Goal: Task Accomplishment & Management: Use online tool/utility

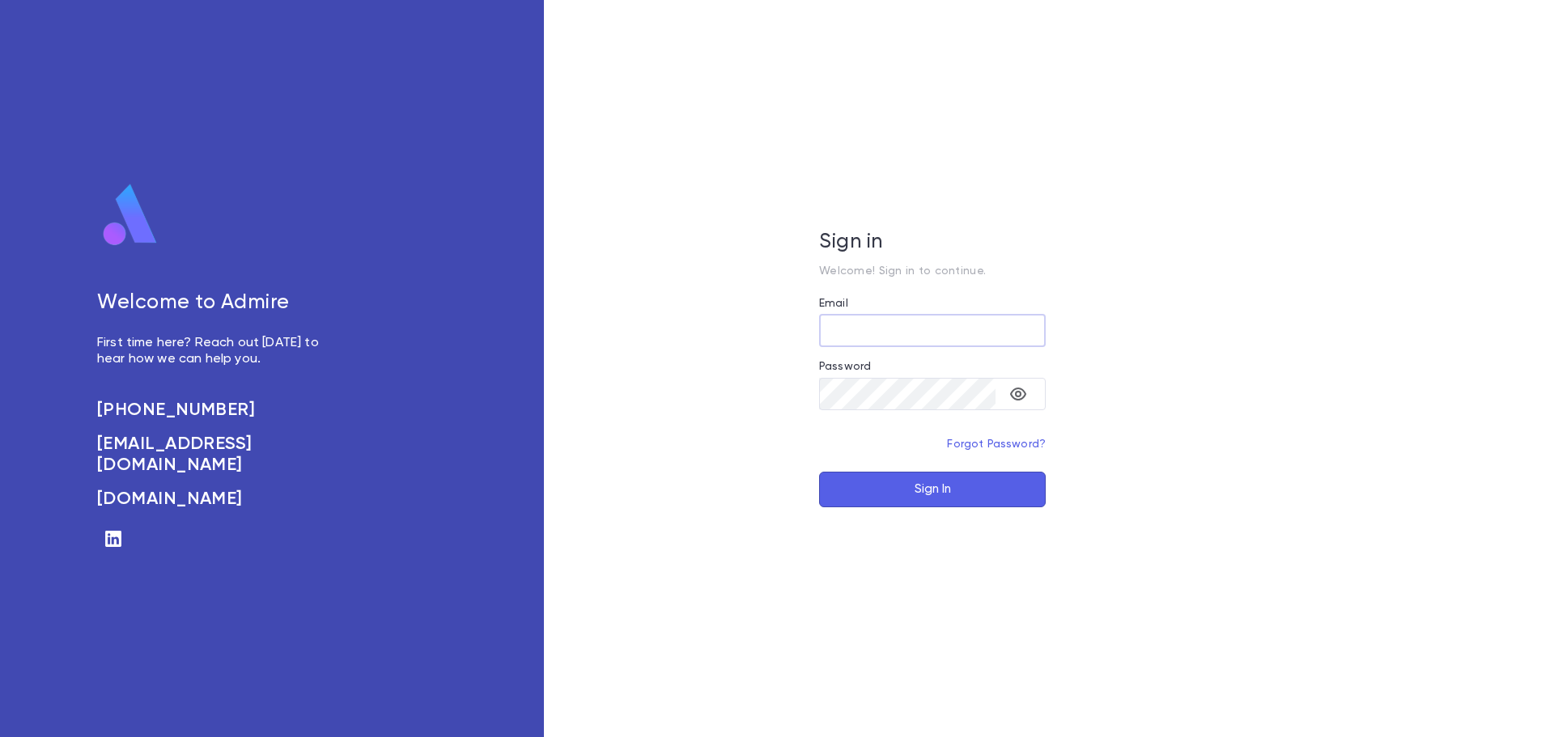
type input "**********"
click at [955, 491] on button "Sign In" at bounding box center [932, 490] width 227 height 36
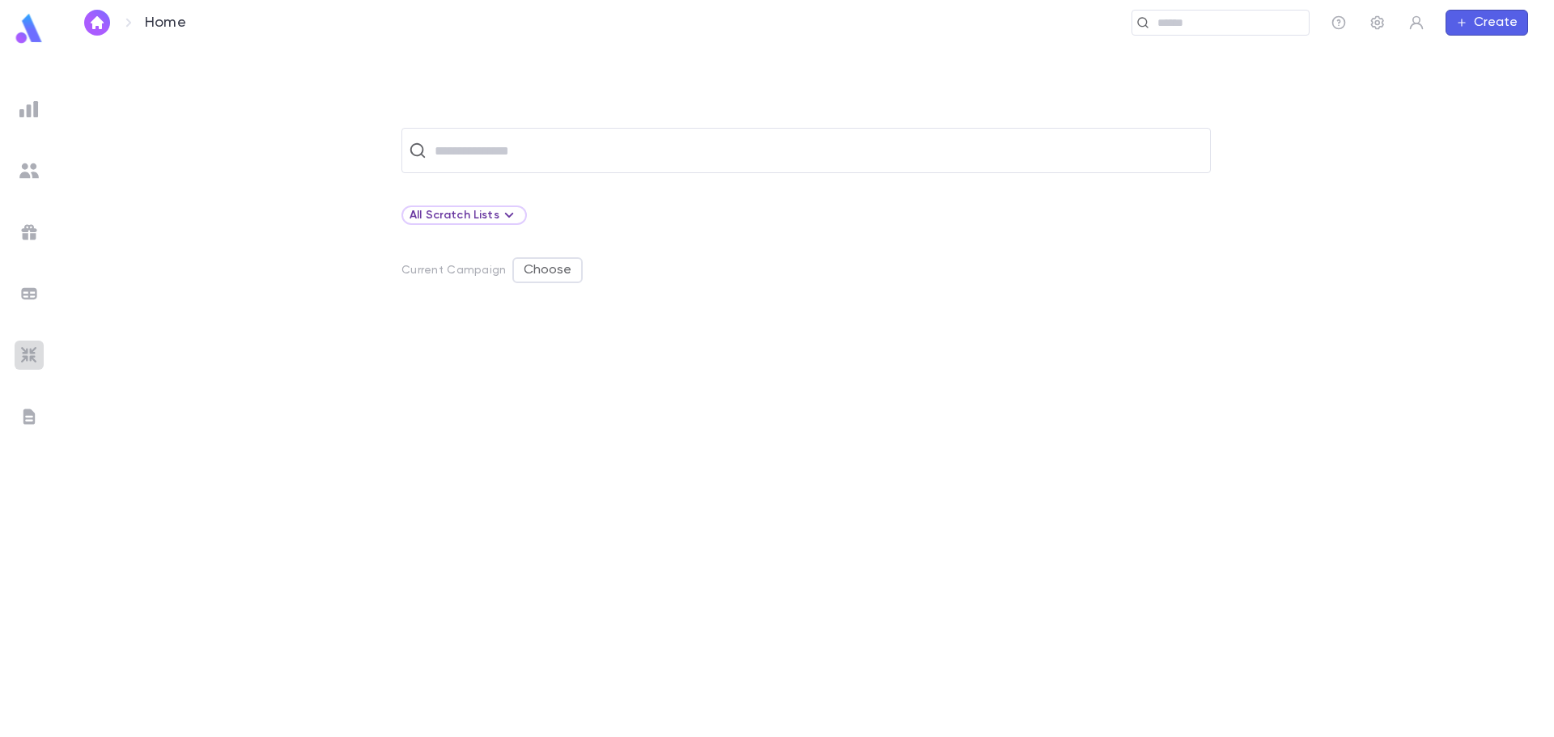
click at [29, 352] on img at bounding box center [28, 355] width 19 height 19
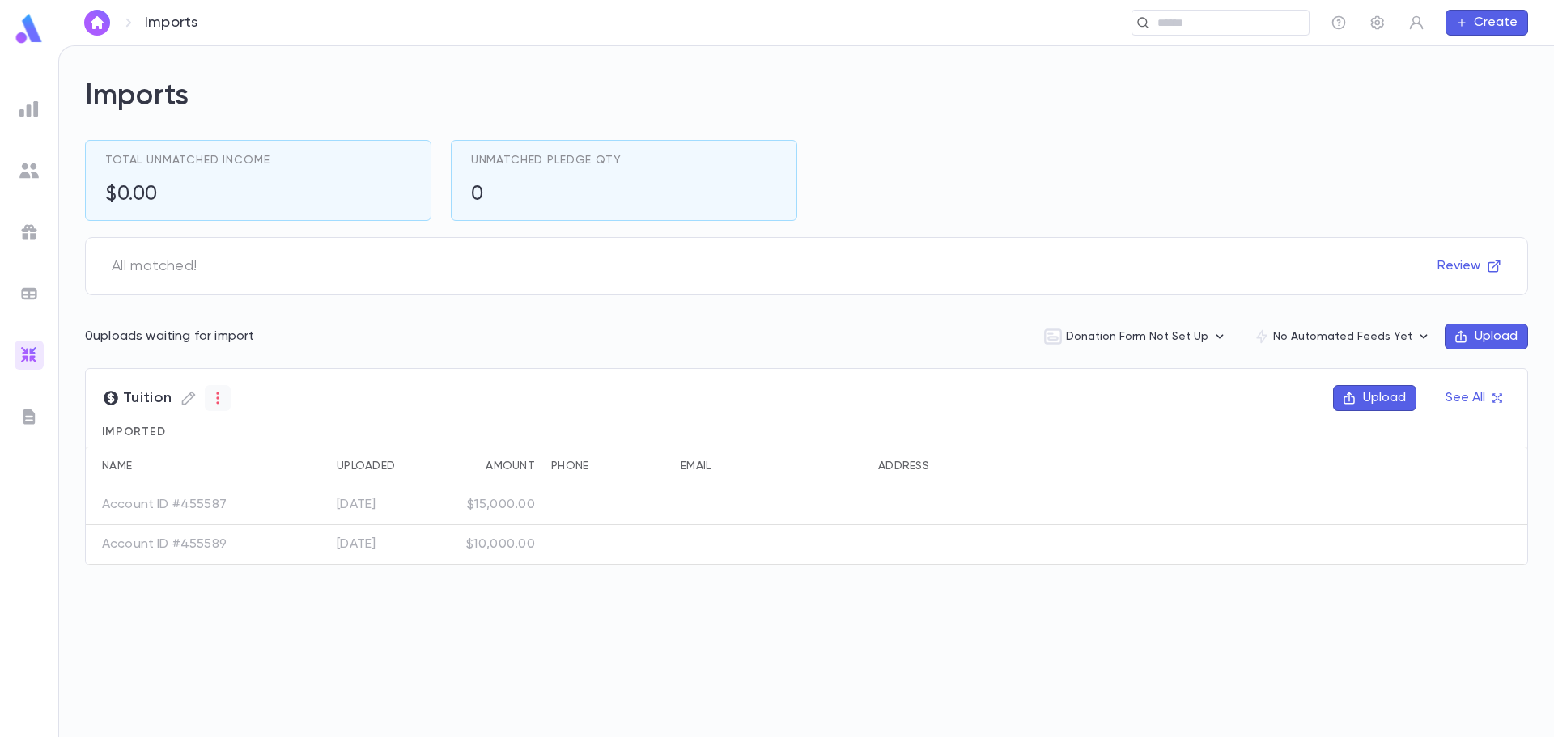
click at [216, 399] on icon "button" at bounding box center [217, 399] width 2 height 12
click at [190, 401] on div at bounding box center [777, 368] width 1554 height 737
click at [186, 399] on icon "button" at bounding box center [188, 398] width 16 height 16
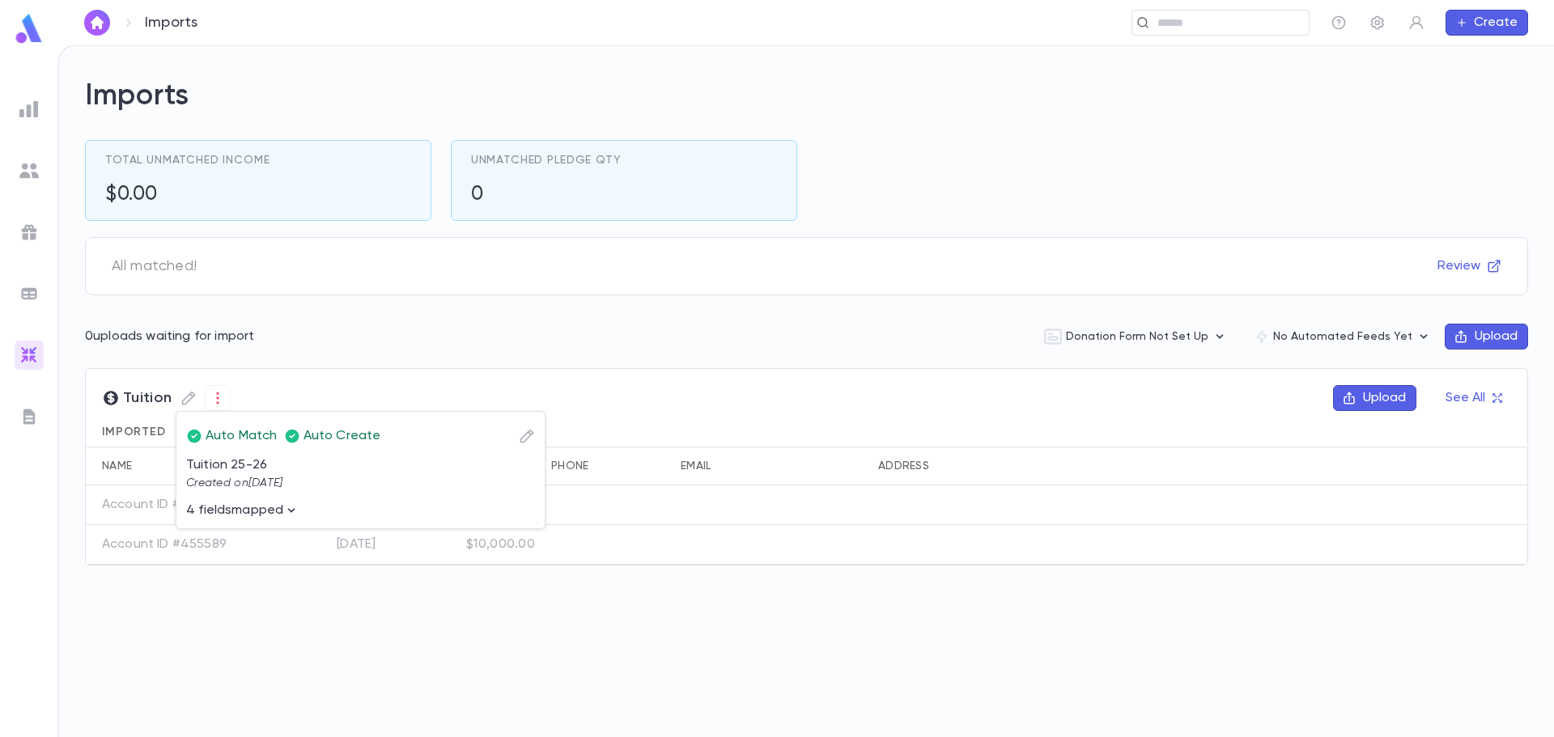
click at [293, 510] on icon "button" at bounding box center [291, 511] width 16 height 16
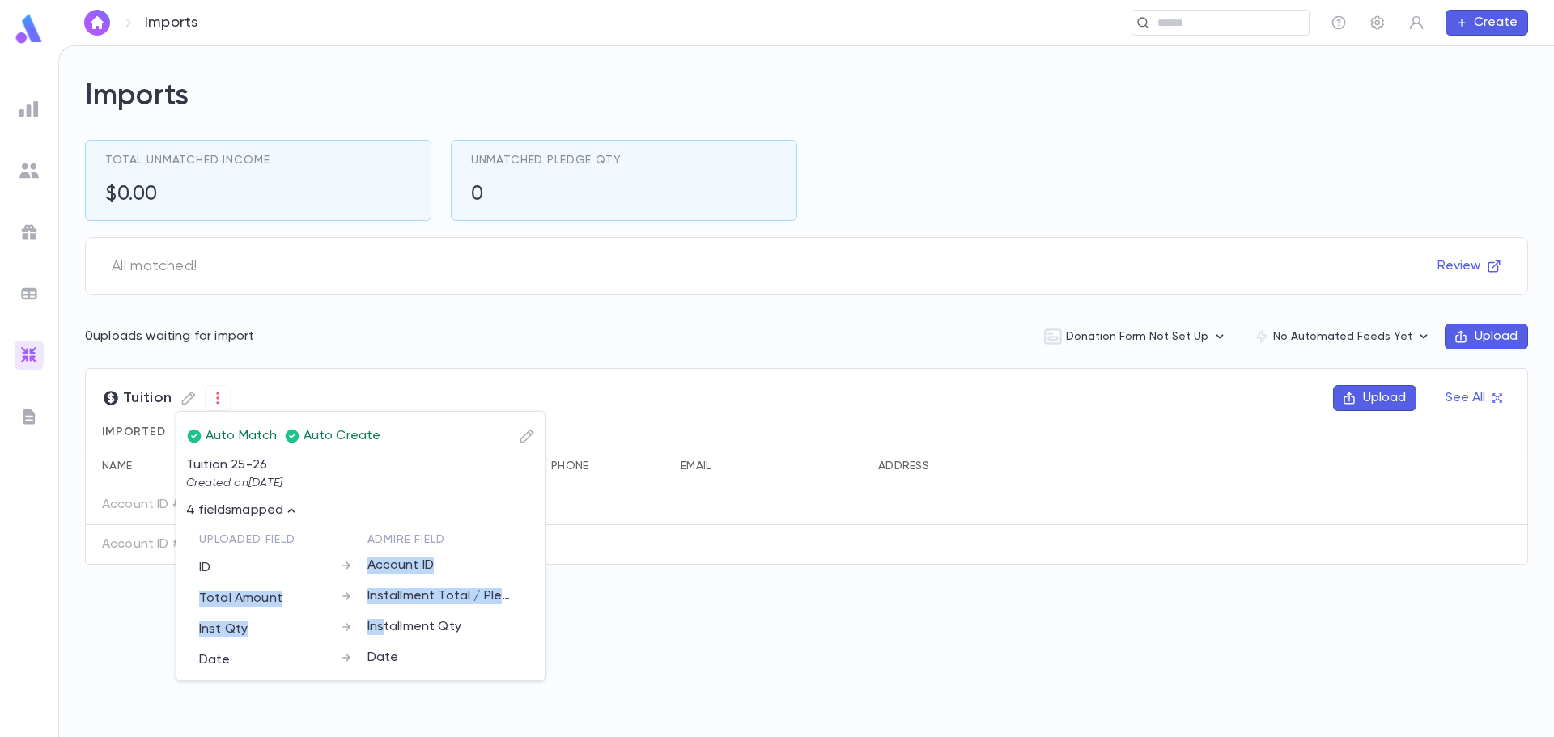
drag, startPoint x: 368, startPoint y: 562, endPoint x: 361, endPoint y: 592, distance: 30.0
click at [381, 617] on div "Uploaded Field Admire Field ID Account ID Total Amount Installment Total / Pled…" at bounding box center [354, 596] width 336 height 149
click at [361, 591] on div "Installment Total / Pledge Amount" at bounding box center [438, 594] width 168 height 31
drag, startPoint x: 368, startPoint y: 596, endPoint x: 526, endPoint y: 597, distance: 157.8
click at [526, 597] on div "Uploaded Field Admire Field ID Account ID Total Amount Installment Total / Pled…" at bounding box center [360, 595] width 349 height 152
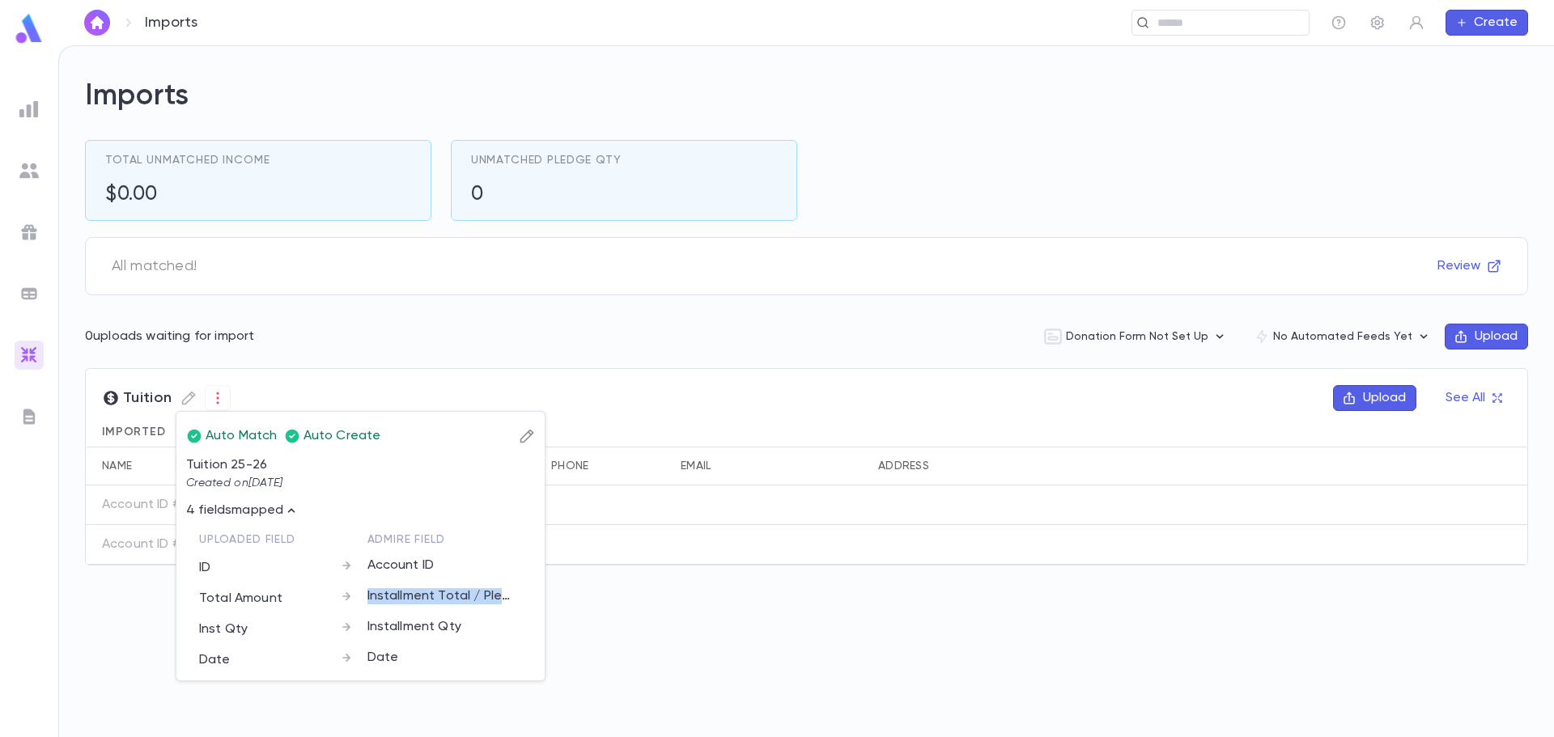
click at [528, 436] on icon "button" at bounding box center [527, 436] width 16 height 16
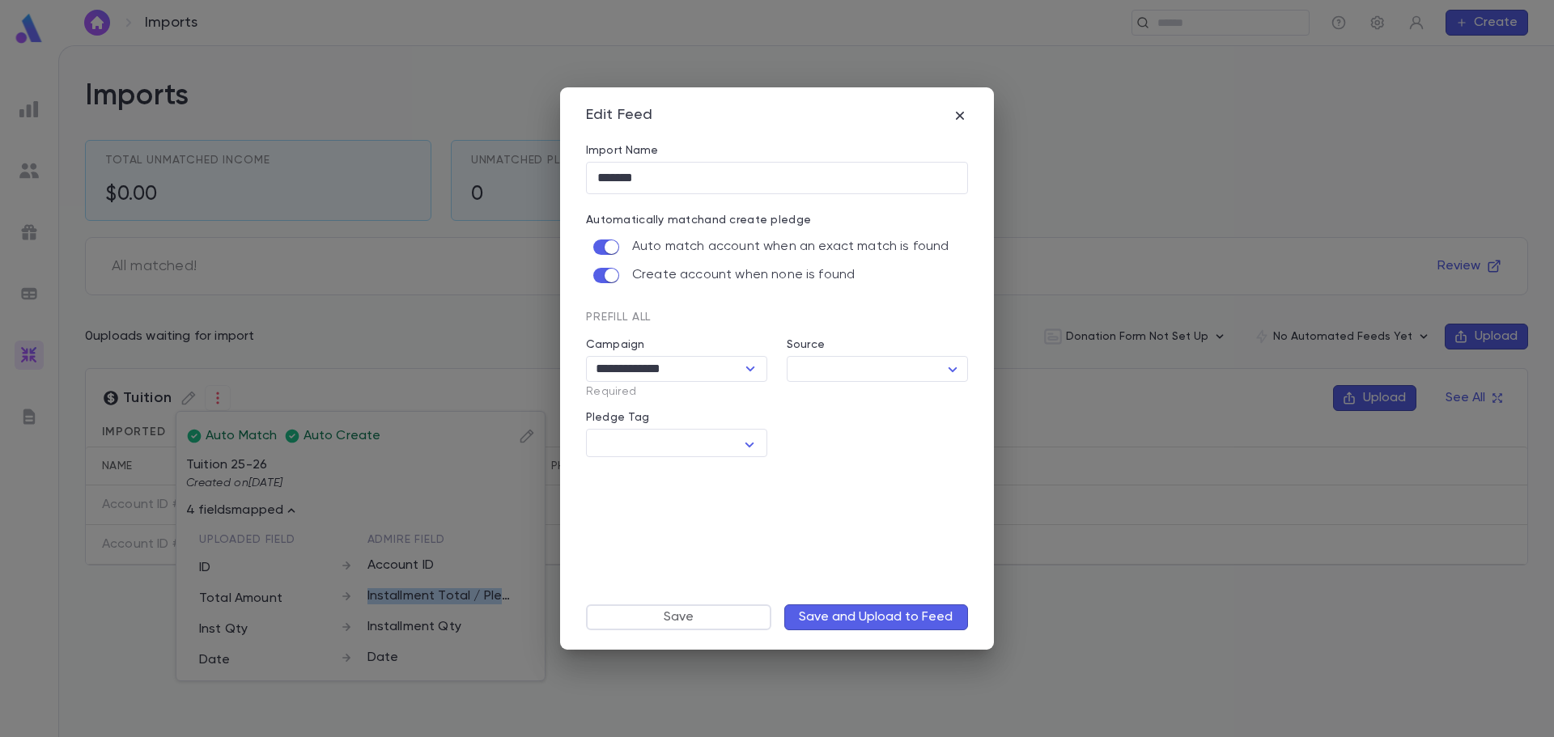
click at [962, 115] on icon "button" at bounding box center [960, 116] width 16 height 16
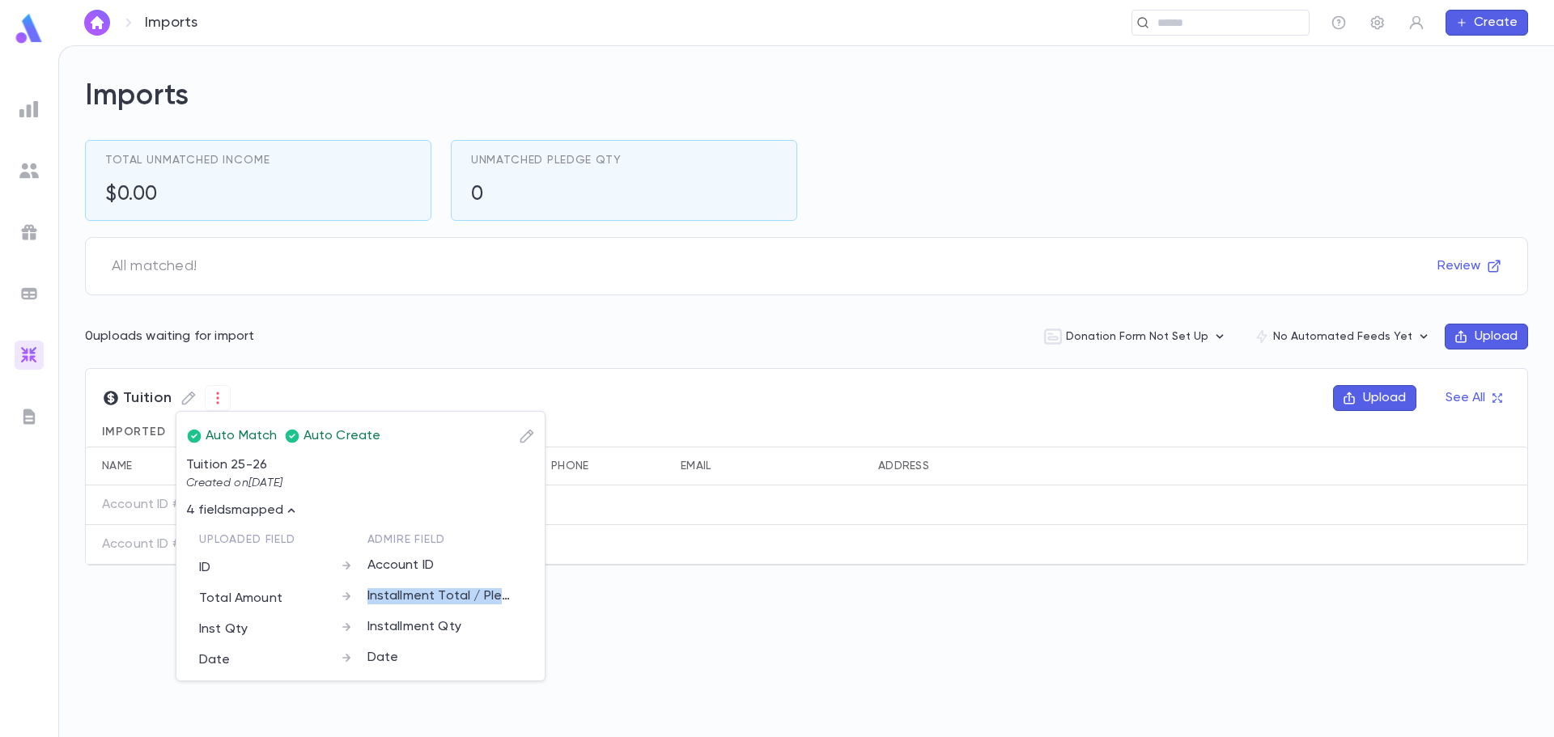
click at [485, 594] on p "Installment Total / Pledge Amount" at bounding box center [440, 596] width 146 height 16
drag, startPoint x: 465, startPoint y: 594, endPoint x: 359, endPoint y: 594, distance: 106.8
click at [359, 594] on div "Installment Total / Pledge Amount" at bounding box center [438, 594] width 168 height 31
copy p "Installment Total"
click at [105, 622] on div at bounding box center [777, 368] width 1554 height 737
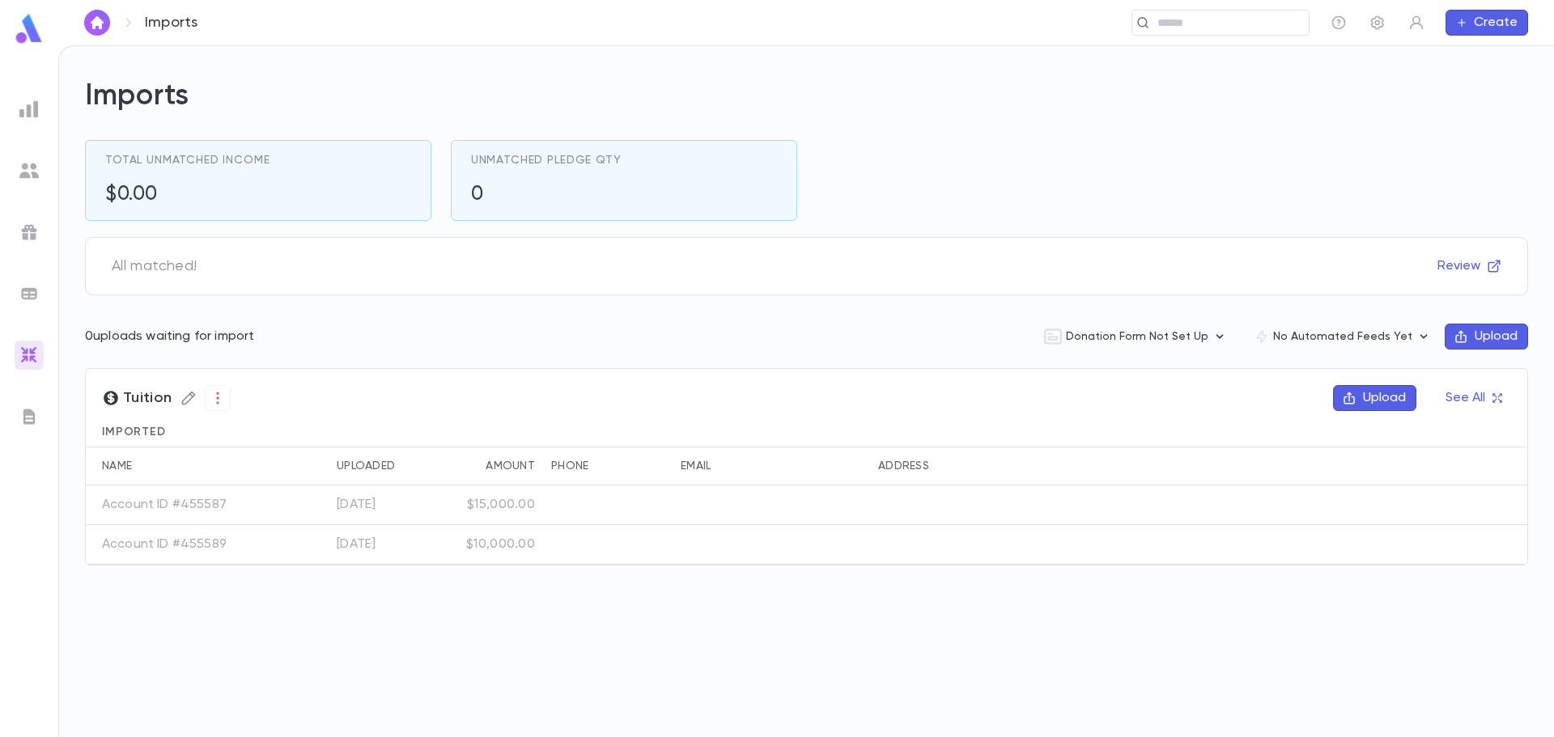
click at [188, 397] on icon "button" at bounding box center [188, 398] width 16 height 16
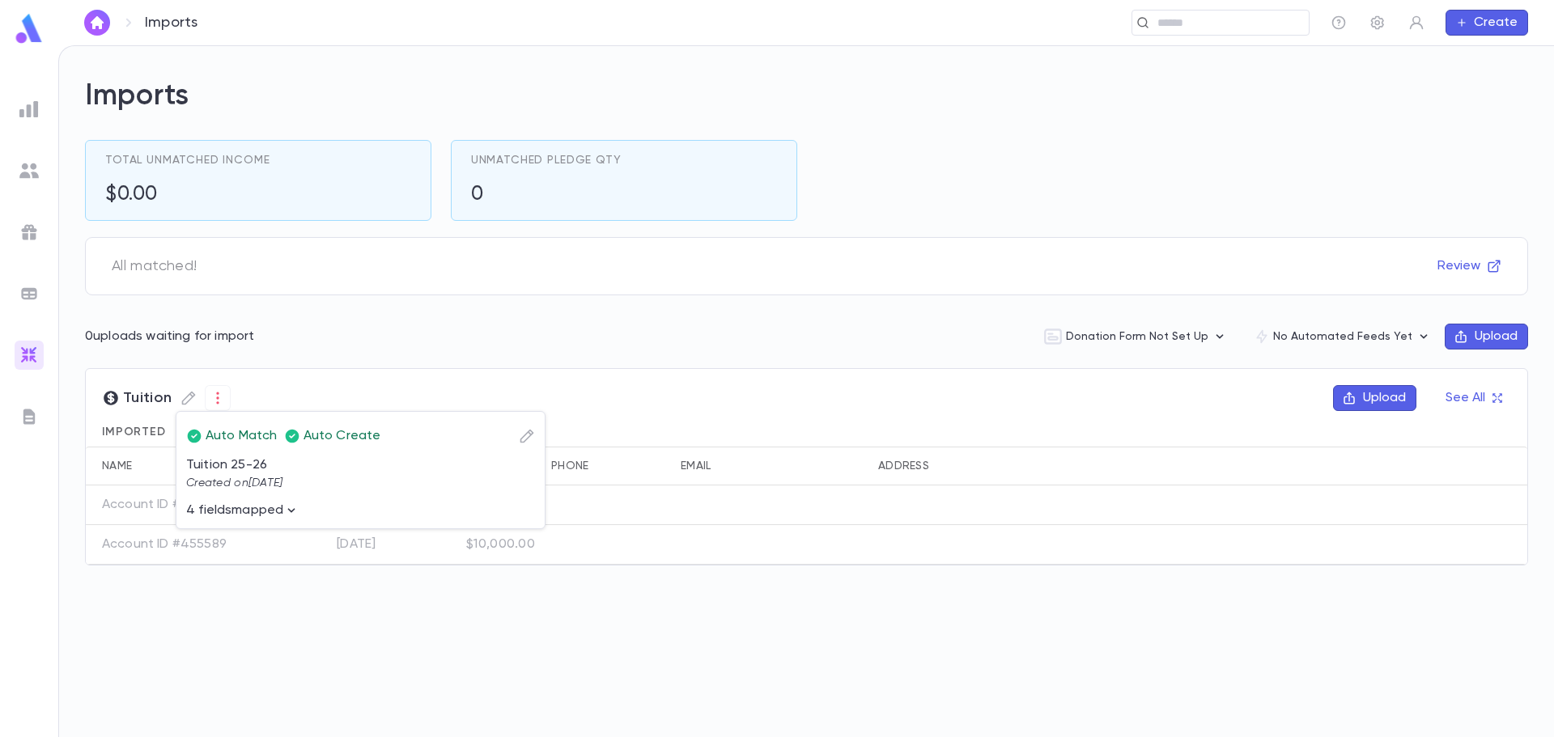
click at [299, 512] on icon "button" at bounding box center [291, 511] width 16 height 16
drag, startPoint x: 461, startPoint y: 629, endPoint x: 368, endPoint y: 632, distance: 93.1
click at [367, 632] on p "Installment Qty" at bounding box center [440, 627] width 146 height 16
copy p "Installment Qty"
click at [1473, 537] on div at bounding box center [777, 368] width 1554 height 737
